Goal: Communication & Community: Answer question/provide support

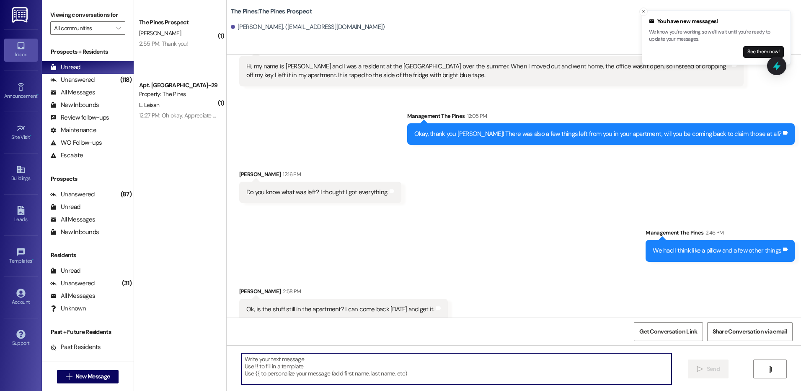
scroll to position [898, 0]
click at [415, 366] on textarea at bounding box center [456, 368] width 430 height 31
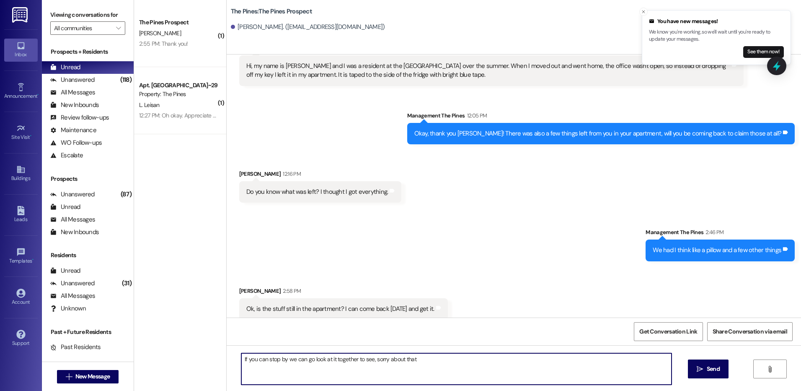
type textarea "If you can stop by we can go look at it together to see, sorry about that!"
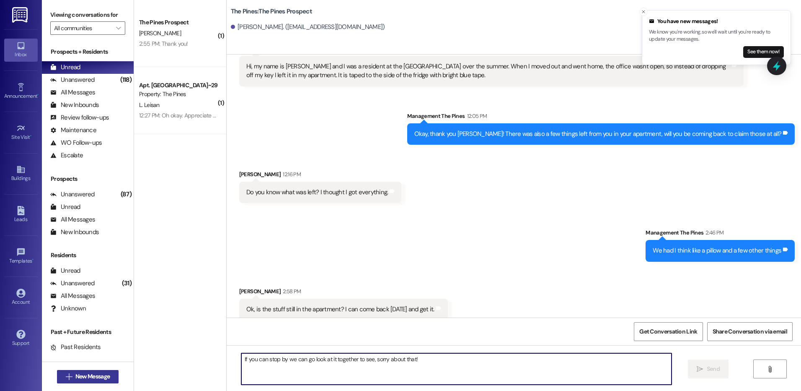
click at [102, 379] on span "New Message" at bounding box center [92, 376] width 34 height 9
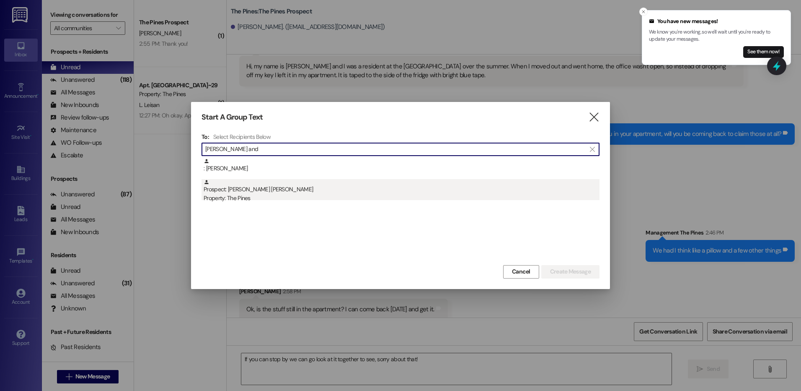
type input "[PERSON_NAME] and"
click at [306, 189] on div "Prospect: [PERSON_NAME] [PERSON_NAME] Property: The Pines" at bounding box center [402, 191] width 396 height 24
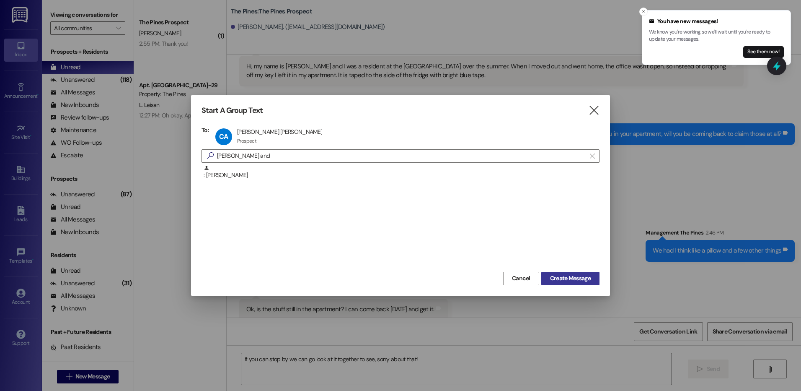
click at [573, 276] on span "Create Message" at bounding box center [570, 278] width 41 height 9
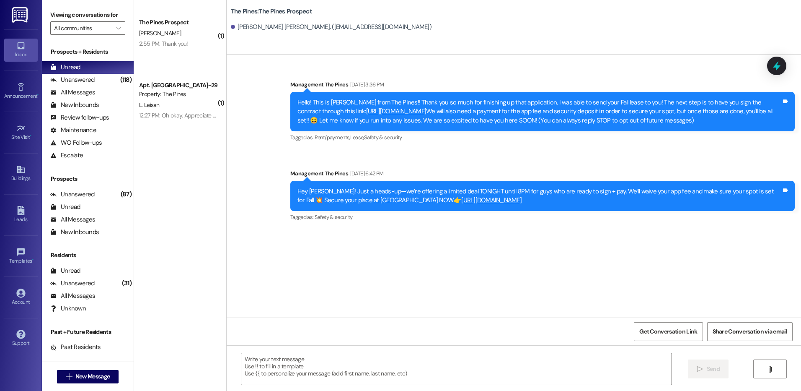
scroll to position [0, 0]
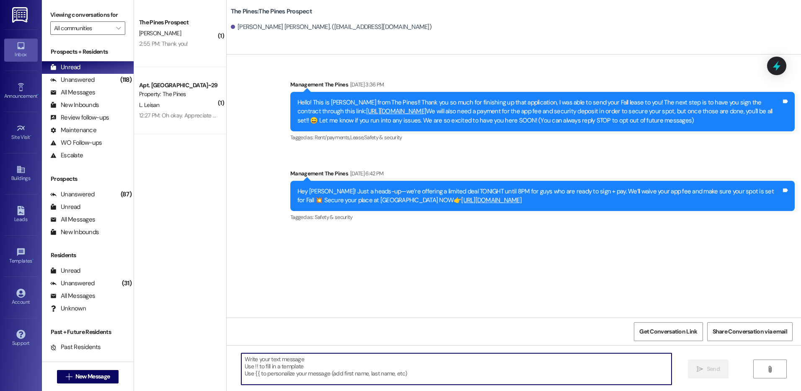
click at [373, 368] on textarea at bounding box center [456, 368] width 430 height 31
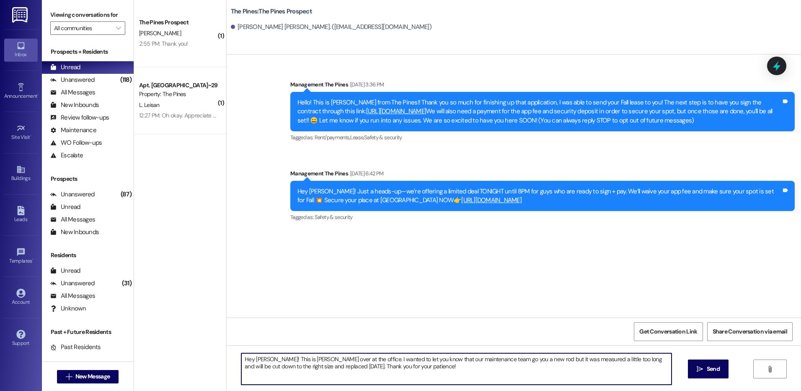
click at [477, 360] on textarea "Hey [PERSON_NAME]! This is [PERSON_NAME] over at the office. I wanted to let yo…" at bounding box center [456, 368] width 430 height 31
click at [506, 363] on textarea "Hey [PERSON_NAME]! This is [PERSON_NAME] over at the office. I wanted to let yo…" at bounding box center [456, 368] width 430 height 31
click at [542, 367] on textarea "Hey [PERSON_NAME]! This is [PERSON_NAME] over at the office. I wanted to let yo…" at bounding box center [456, 368] width 430 height 31
paste textarea "😂"
type textarea "Hey [PERSON_NAME]! This is [PERSON_NAME] over at the office. I wanted to let yo…"
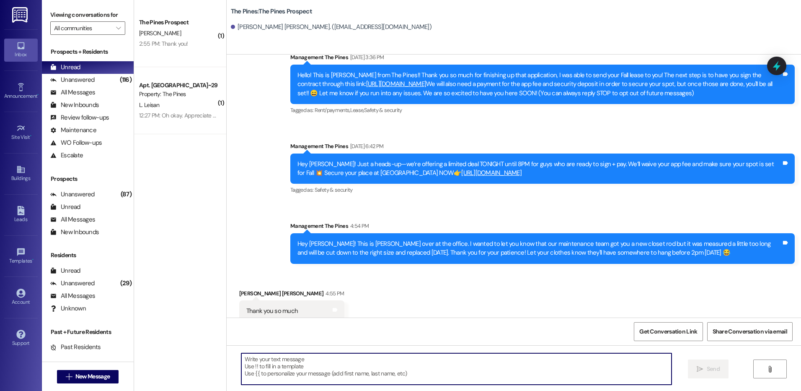
scroll to position [38, 0]
